Goal: Task Accomplishment & Management: Complete application form

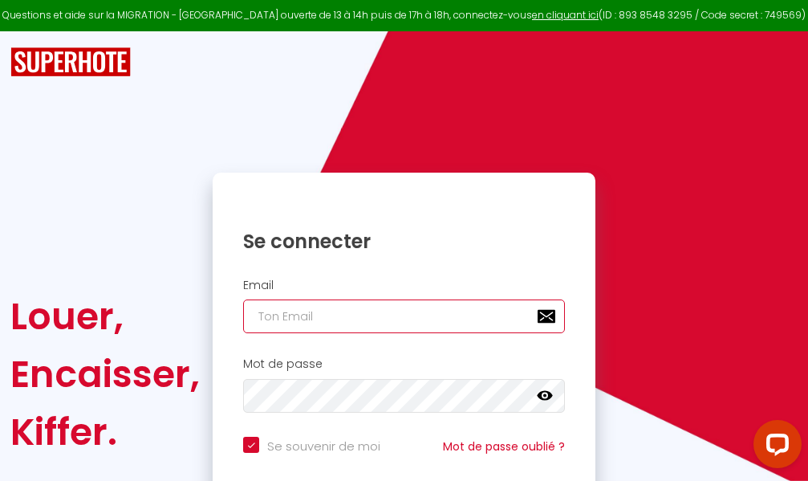
click at [412, 315] on input "email" at bounding box center [404, 316] width 322 height 34
type input "m"
checkbox input "true"
type input "ma"
checkbox input "true"
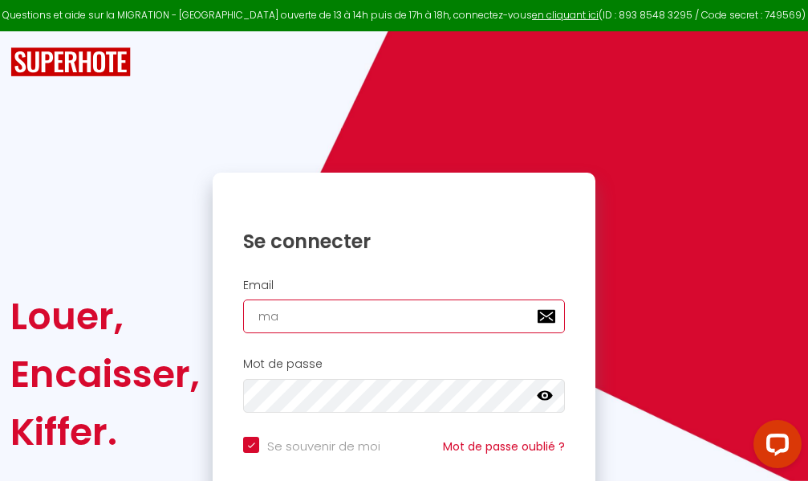
type input "mar"
checkbox input "true"
type input "marc"
checkbox input "true"
type input "marcd"
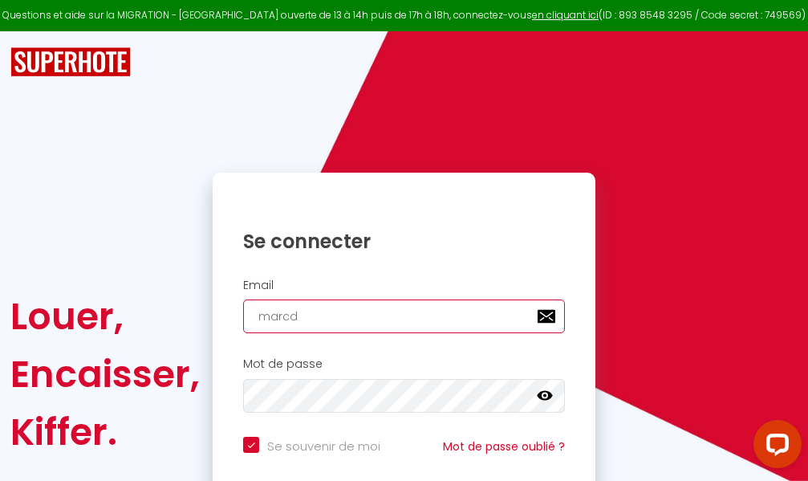
checkbox input "true"
type input "marcdp"
checkbox input "true"
type input "marcdpo"
checkbox input "true"
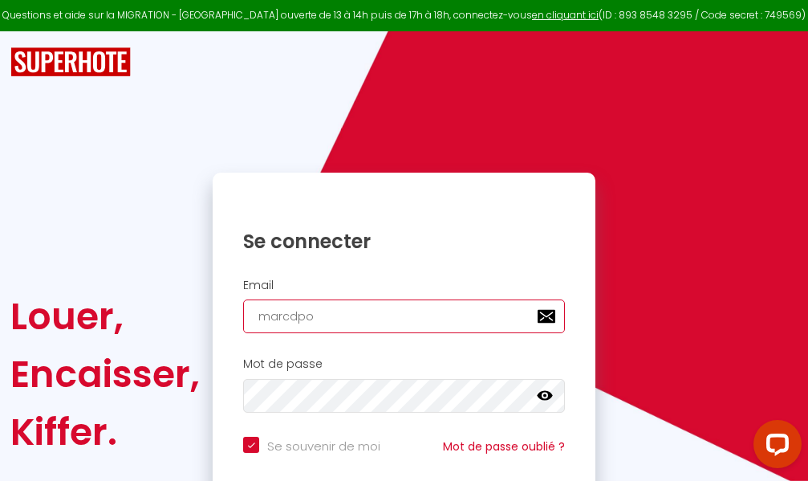
type input "marcdpoz"
checkbox input "true"
type input "marcdpoz."
checkbox input "true"
type input "marcdpoz.l"
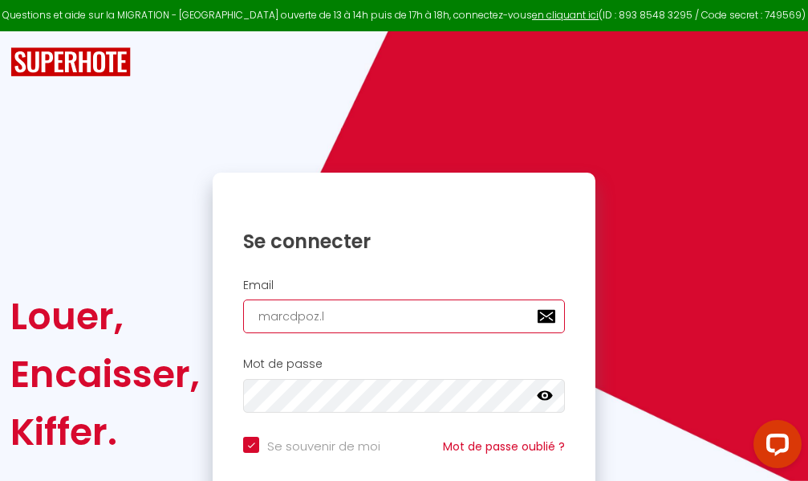
checkbox input "true"
type input "marcdpoz.lo"
checkbox input "true"
type input "marcdpoz.loc"
checkbox input "true"
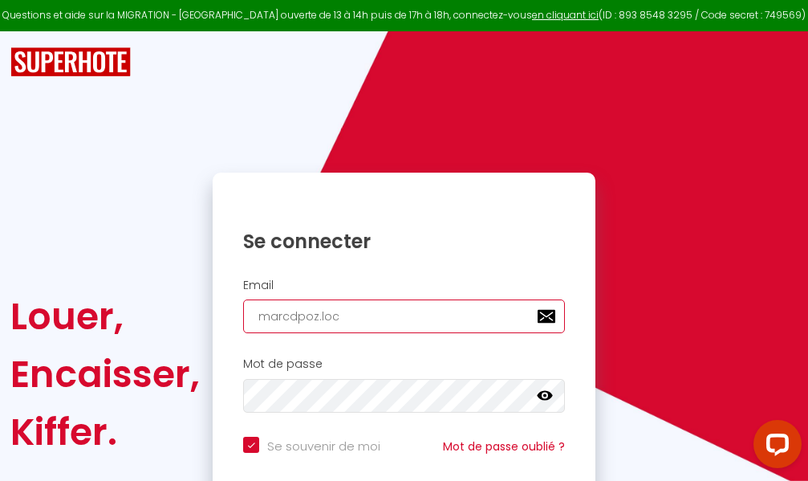
type input "marcdpoz.loca"
checkbox input "true"
type input "marcdpoz.locat"
checkbox input "true"
type input "marcdpoz.locati"
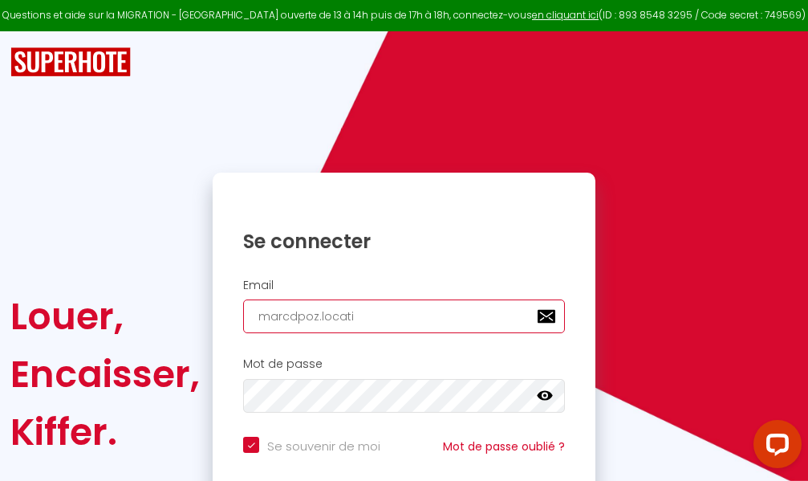
checkbox input "true"
type input "marcdpoz.locatio"
checkbox input "true"
type input "marcdpoz.location"
checkbox input "true"
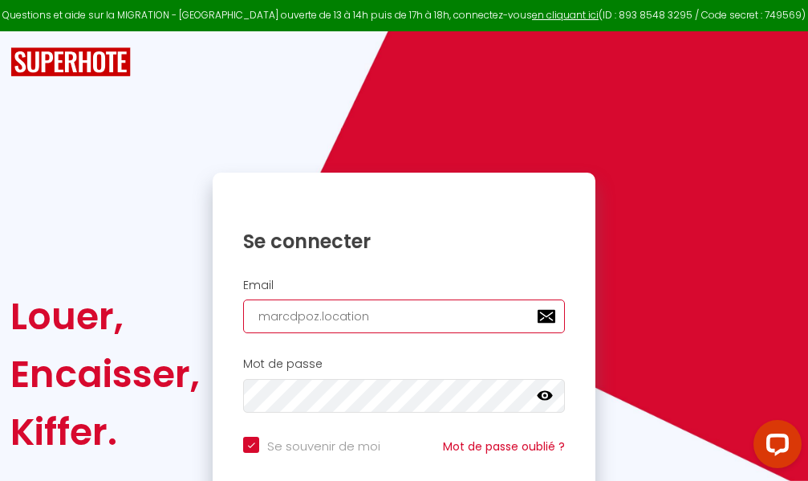
type input "marcdpoz.location@"
checkbox input "true"
type input "marcdpoz.location@g"
checkbox input "true"
type input "marcdpoz.location@gm"
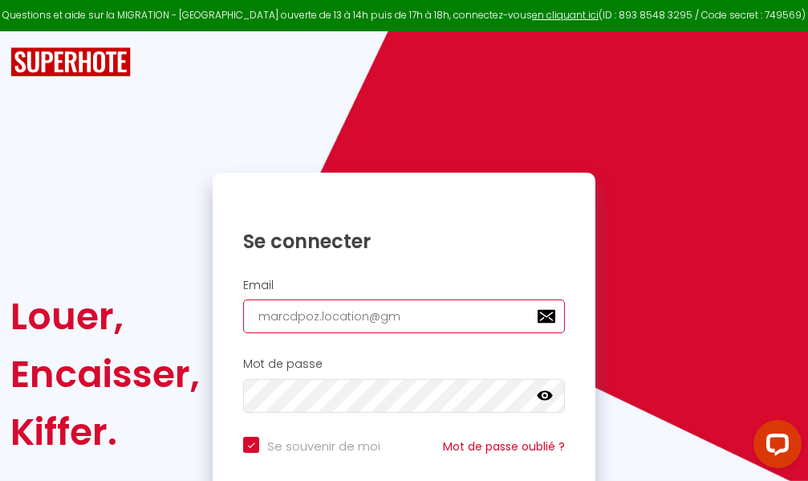
checkbox input "true"
type input "marcdpoz.location@gma"
checkbox input "true"
type input "marcdpoz.location@gmai"
checkbox input "true"
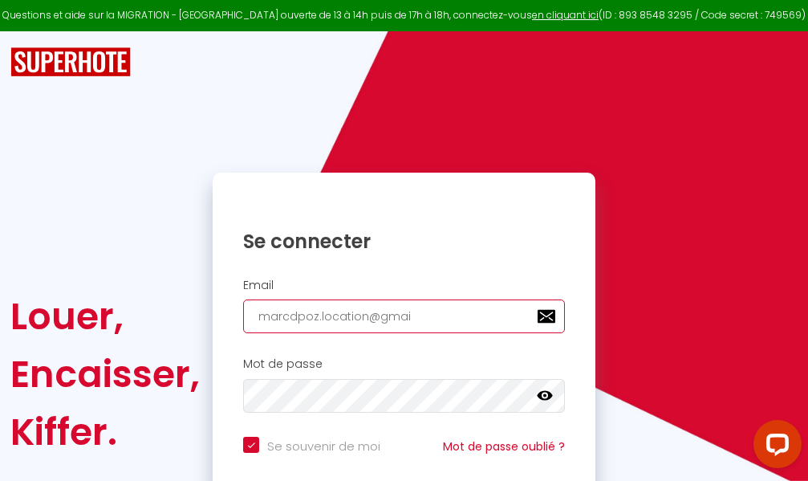
type input "[EMAIL_ADDRESS]"
checkbox input "true"
type input "[EMAIL_ADDRESS]."
checkbox input "true"
type input "marcdpoz.location@gmail.c"
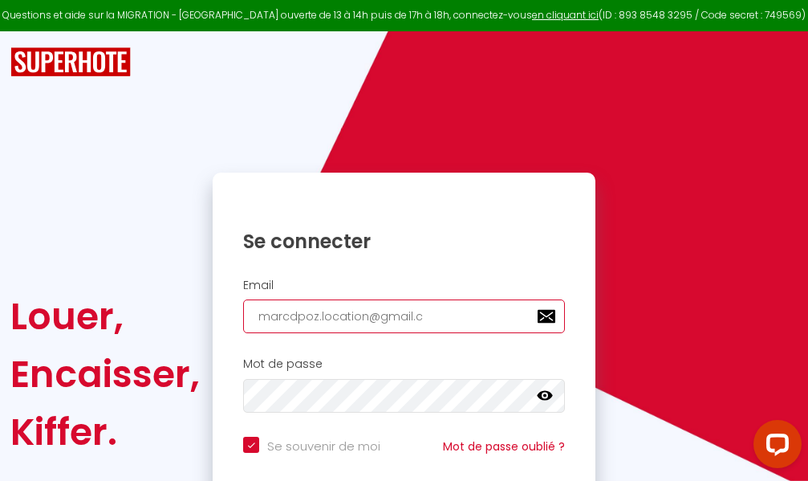
checkbox input "true"
type input "[EMAIL_ADDRESS][DOMAIN_NAME]"
checkbox input "true"
type input "[EMAIL_ADDRESS][DOMAIN_NAME]"
checkbox input "true"
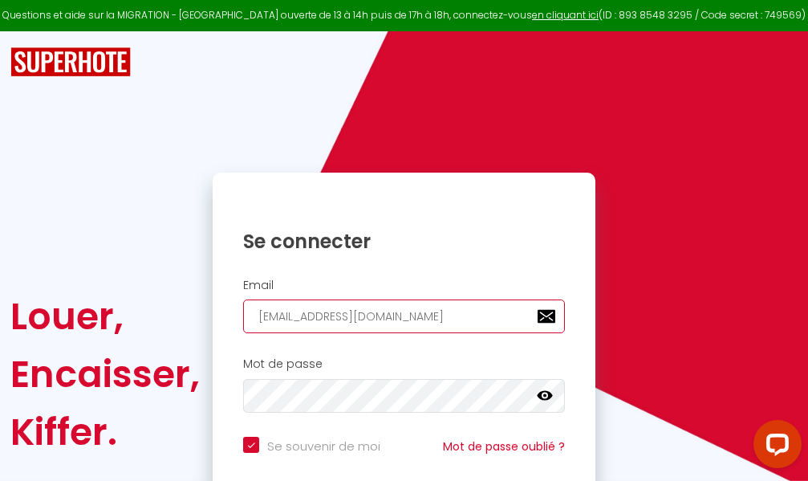
type input "[EMAIL_ADDRESS][DOMAIN_NAME]"
click at [371, 317] on input "email" at bounding box center [404, 316] width 322 height 34
